Goal: Register for event/course

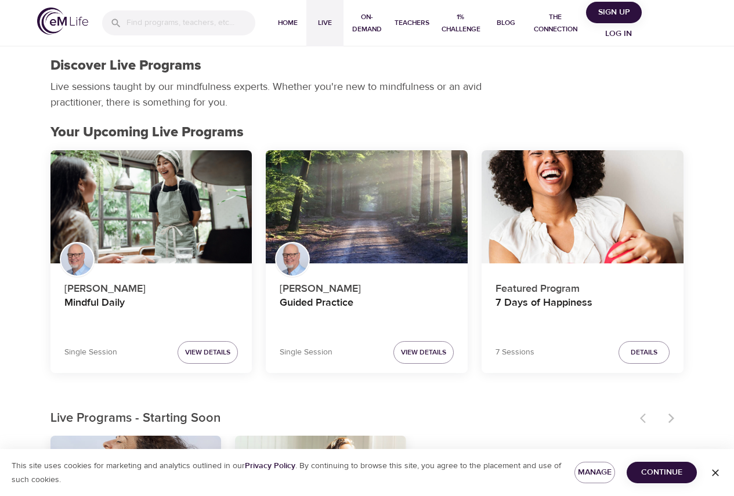
click at [613, 27] on span "Log in" at bounding box center [618, 34] width 46 height 14
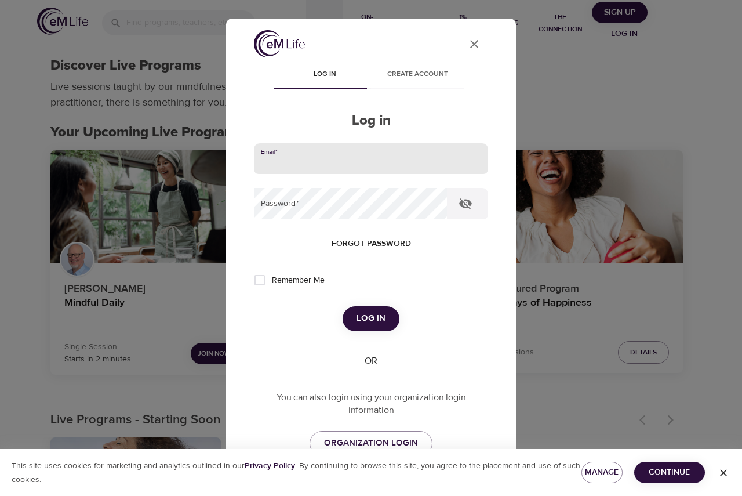
click at [342, 148] on input "email" at bounding box center [371, 158] width 234 height 31
type input "aaron.kirschner@gmail.com"
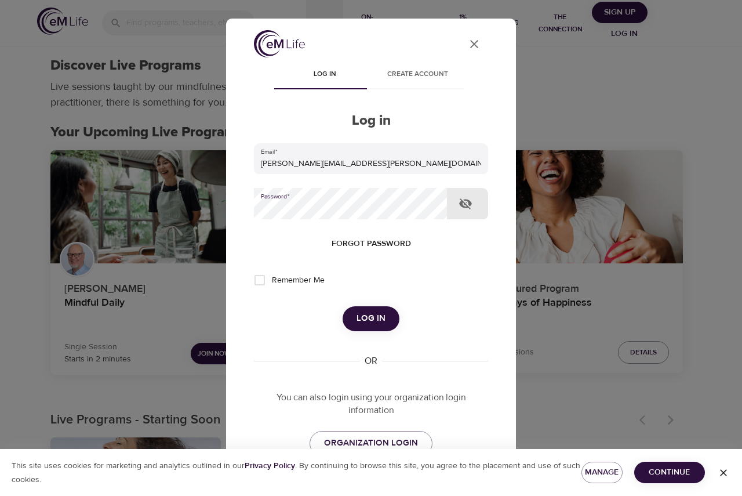
click at [380, 319] on span "Log in" at bounding box center [371, 318] width 29 height 15
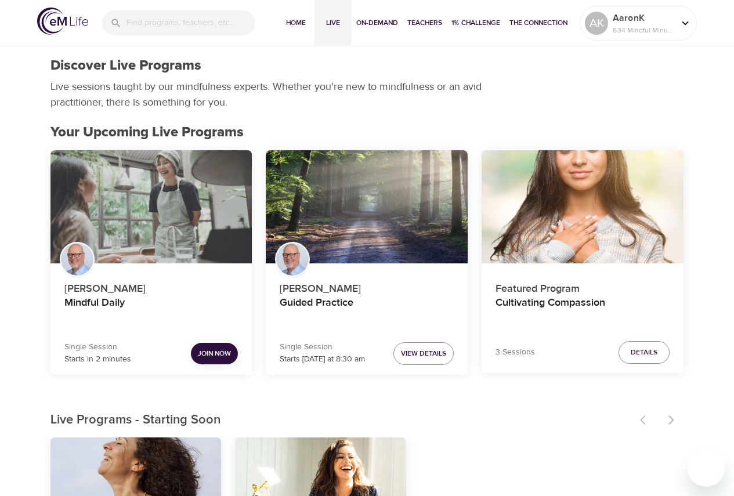
click at [133, 224] on div "Mindful Daily" at bounding box center [151, 207] width 202 height 114
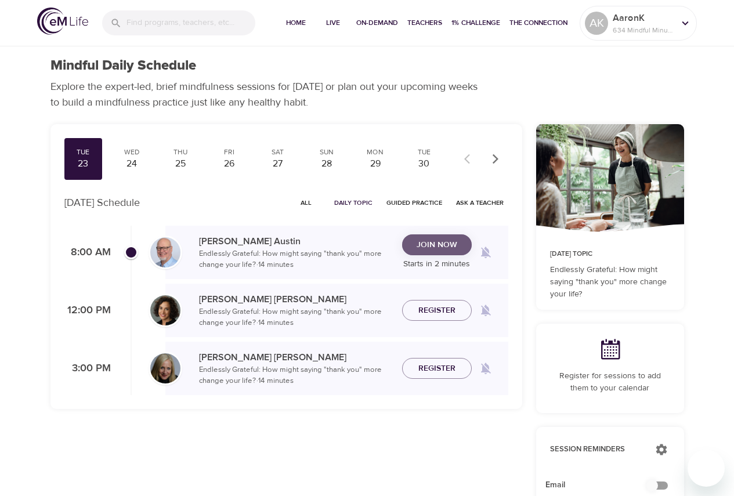
click at [437, 244] on span "Join Now" at bounding box center [436, 245] width 41 height 14
